Goal: Find specific page/section: Find specific page/section

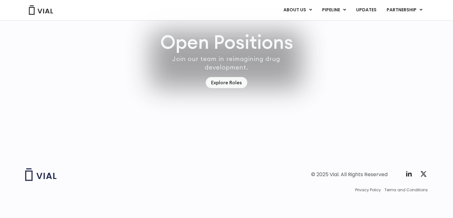
scroll to position [1840, 0]
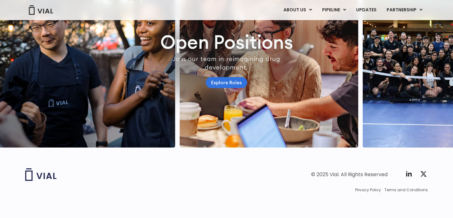
click at [233, 77] on link "Explore Roles" at bounding box center [227, 82] width 42 height 11
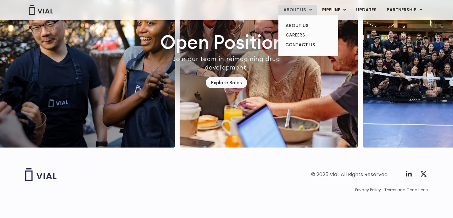
click at [301, 10] on link "ABOUT US" at bounding box center [297, 10] width 38 height 11
click at [295, 25] on link "ABOUT US" at bounding box center [308, 26] width 55 height 10
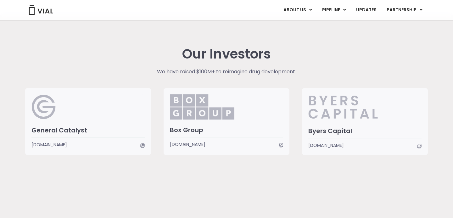
scroll to position [1486, 0]
